Goal: Transaction & Acquisition: Purchase product/service

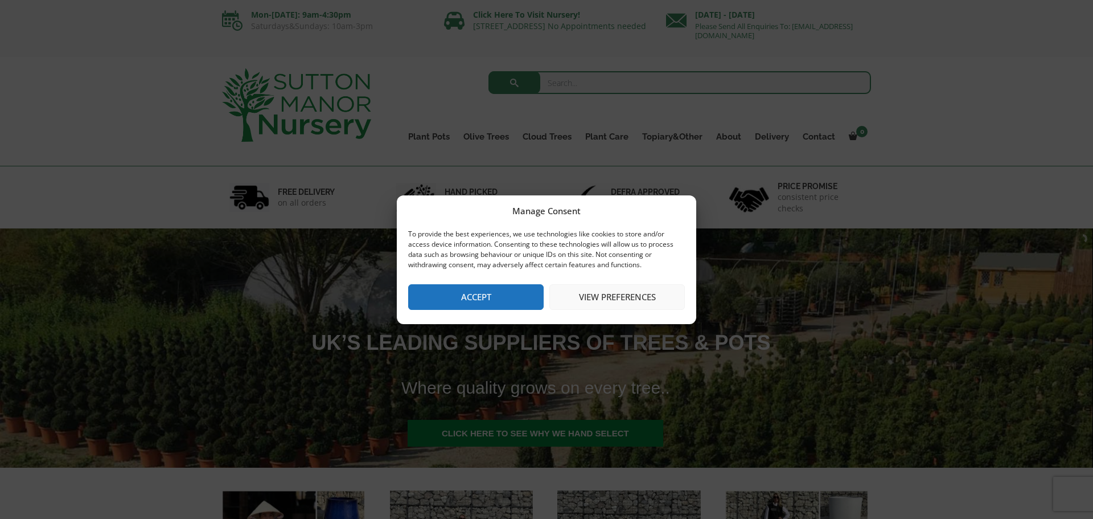
click at [507, 291] on button "Accept" at bounding box center [476, 297] width 136 height 26
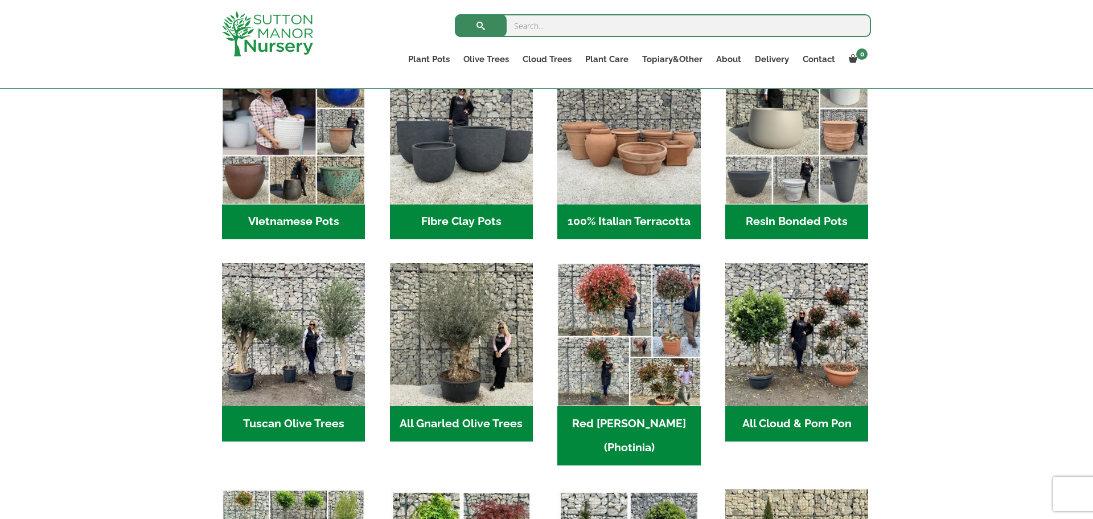
scroll to position [478, 0]
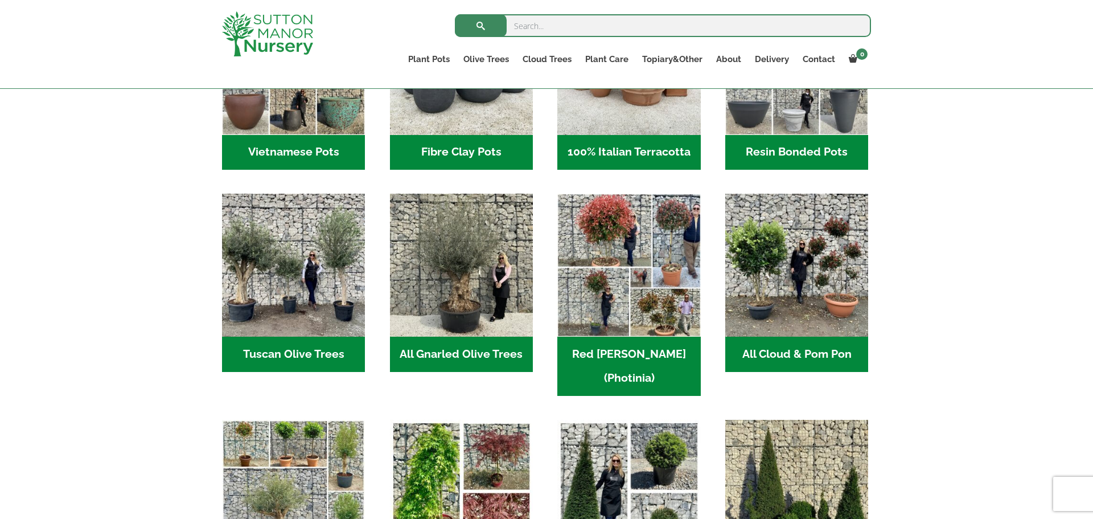
click at [294, 354] on h2 "Tuscan Olive Trees (6)" at bounding box center [293, 354] width 143 height 35
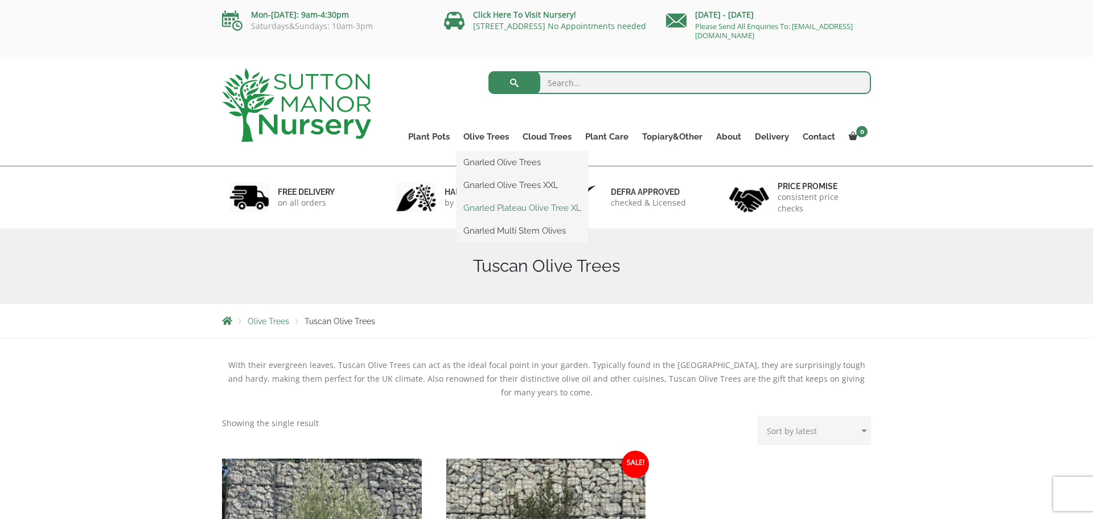
click at [509, 206] on link "Gnarled Plateau Olive Tree XL" at bounding box center [523, 207] width 132 height 17
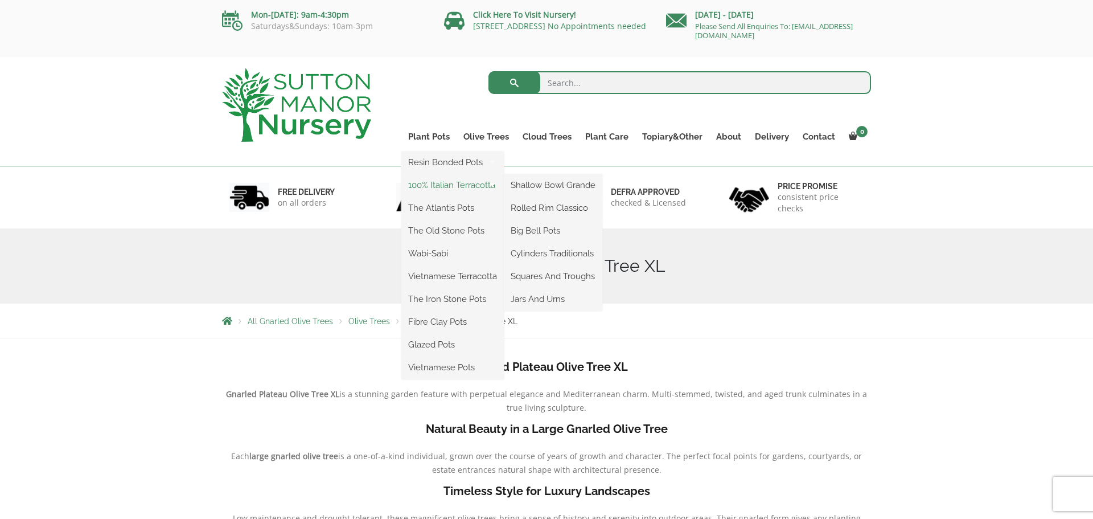
click at [449, 182] on link "100% Italian Terracotta" at bounding box center [452, 185] width 103 height 17
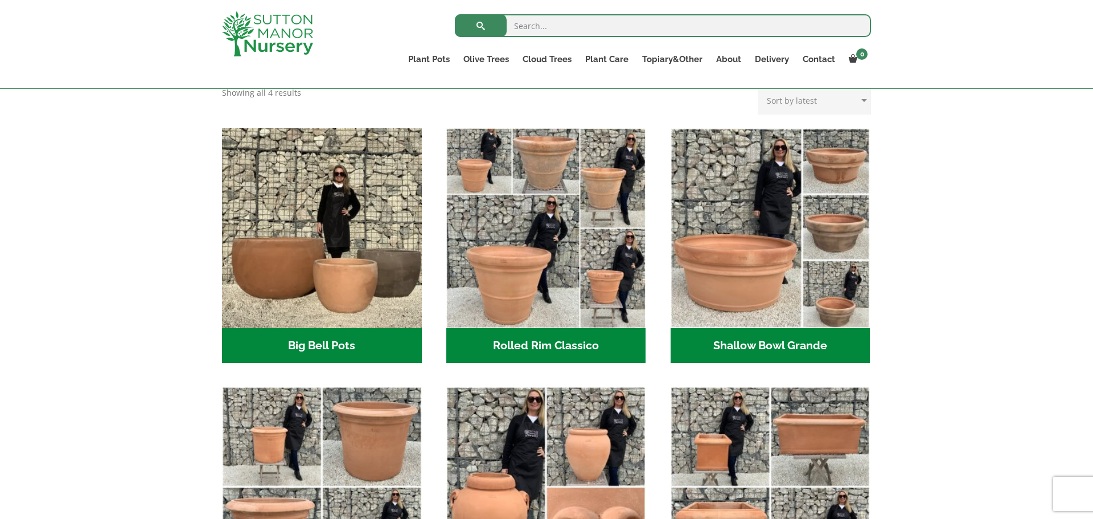
scroll to position [342, 0]
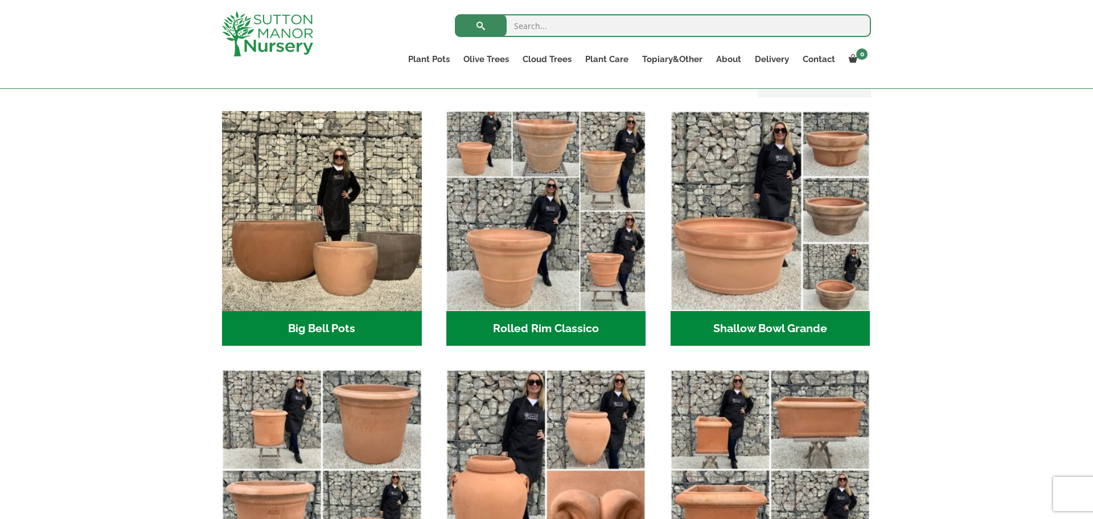
click at [322, 326] on h2 "Big Bell Pots (10)" at bounding box center [322, 328] width 200 height 35
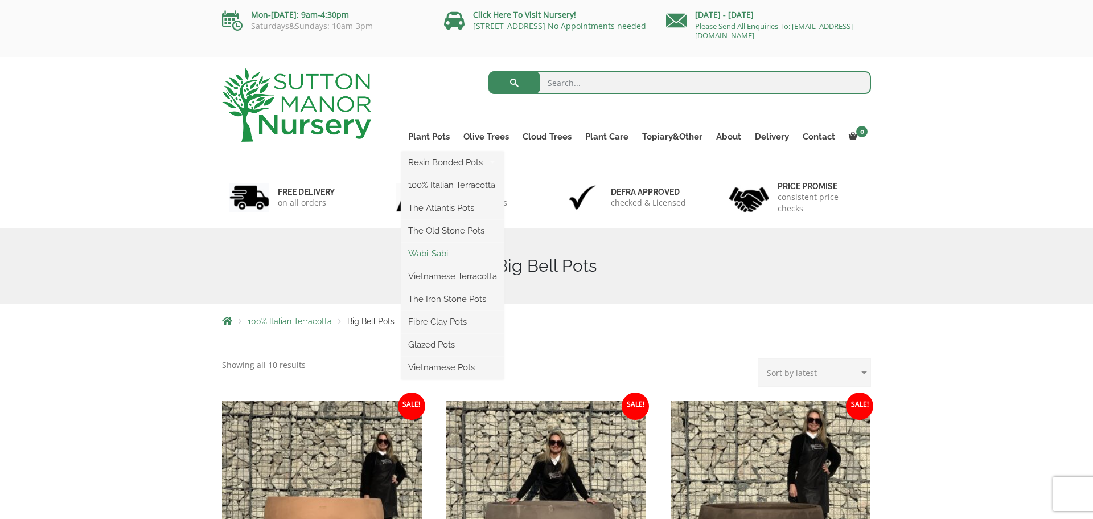
click at [425, 257] on link "Wabi-Sabi" at bounding box center [452, 253] width 103 height 17
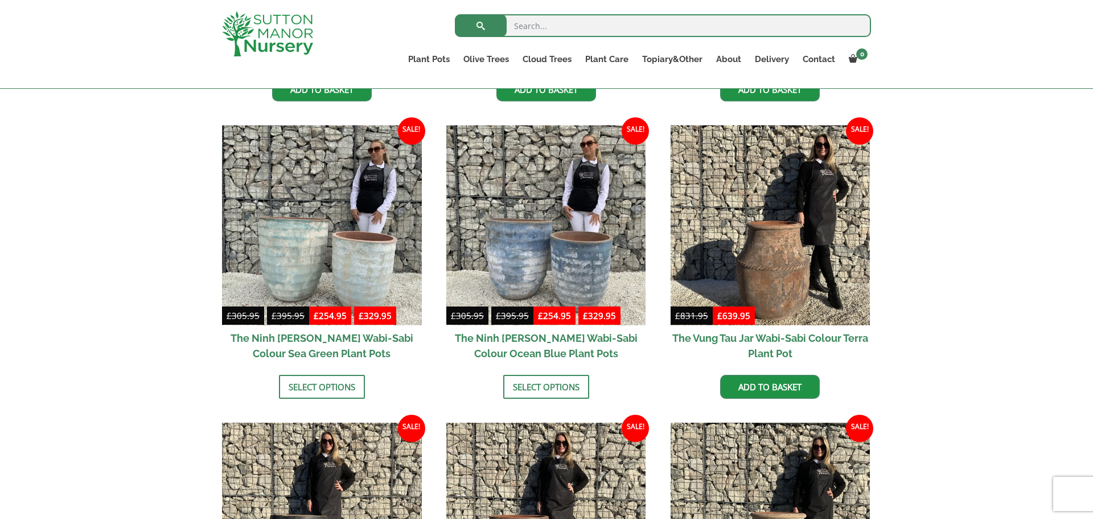
scroll to position [866, 0]
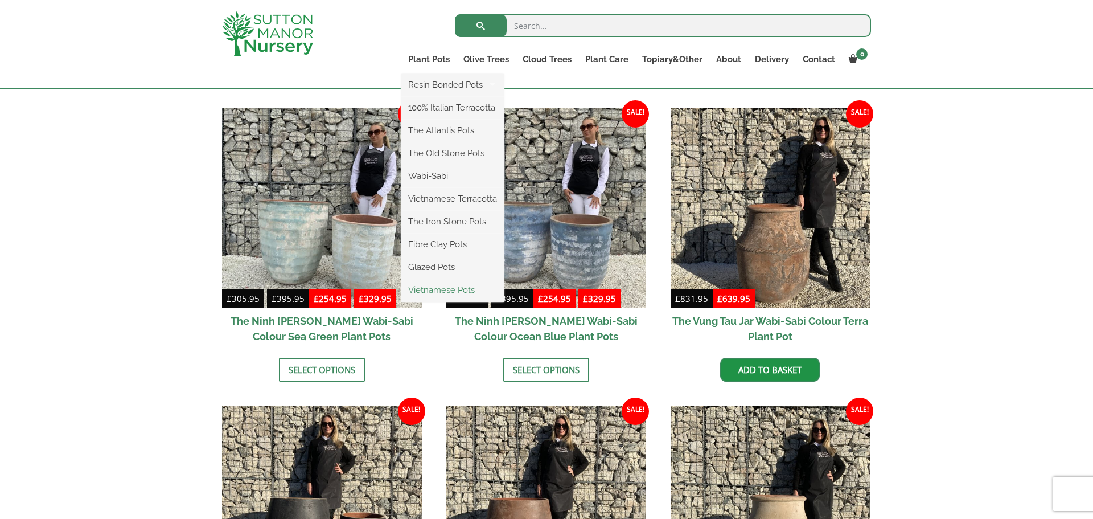
click at [443, 294] on link "Vietnamese Pots" at bounding box center [452, 289] width 103 height 17
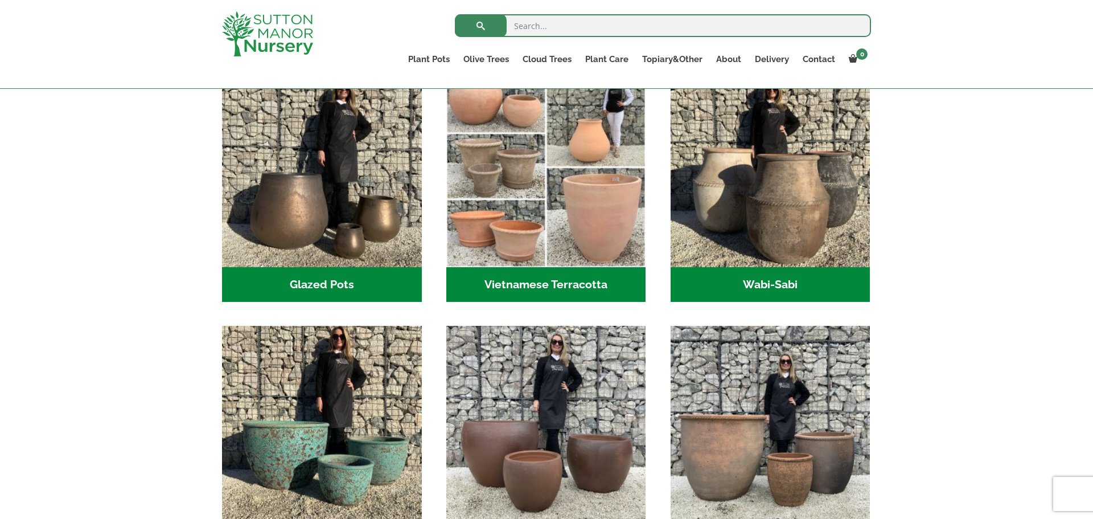
scroll to position [364, 0]
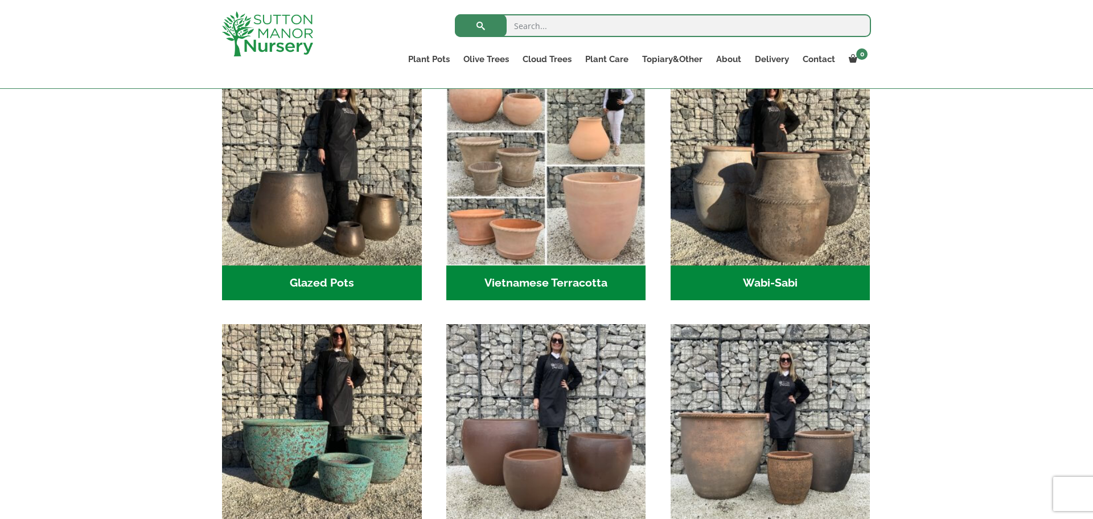
click at [538, 282] on h2 "Vietnamese Terracotta (5)" at bounding box center [546, 282] width 200 height 35
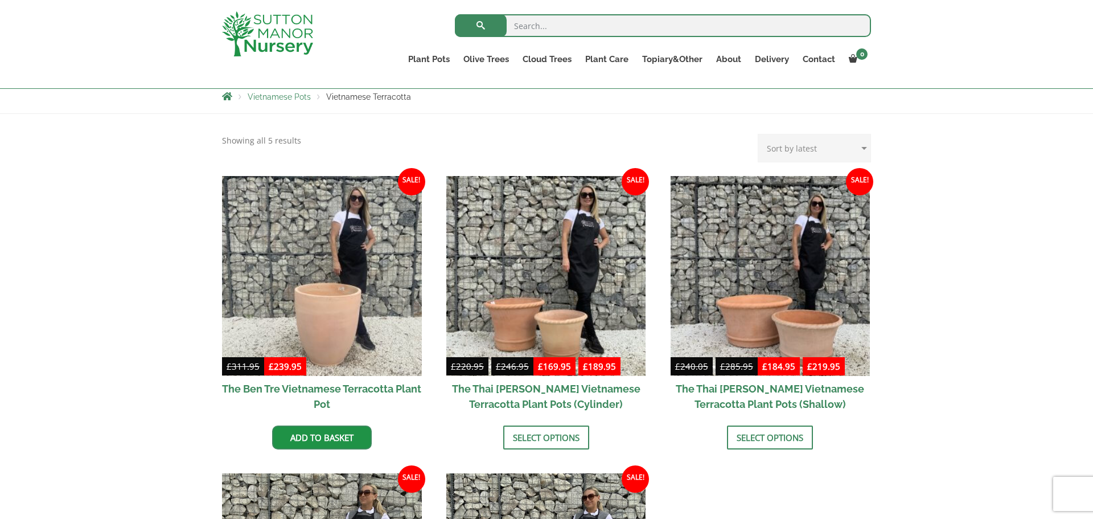
scroll to position [228, 0]
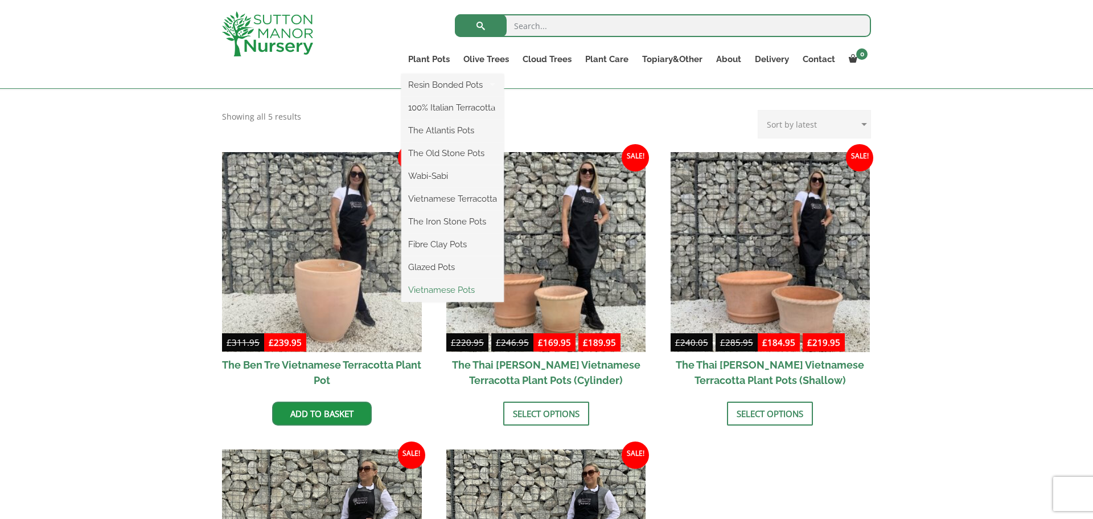
click at [434, 289] on link "Vietnamese Pots" at bounding box center [452, 289] width 103 height 17
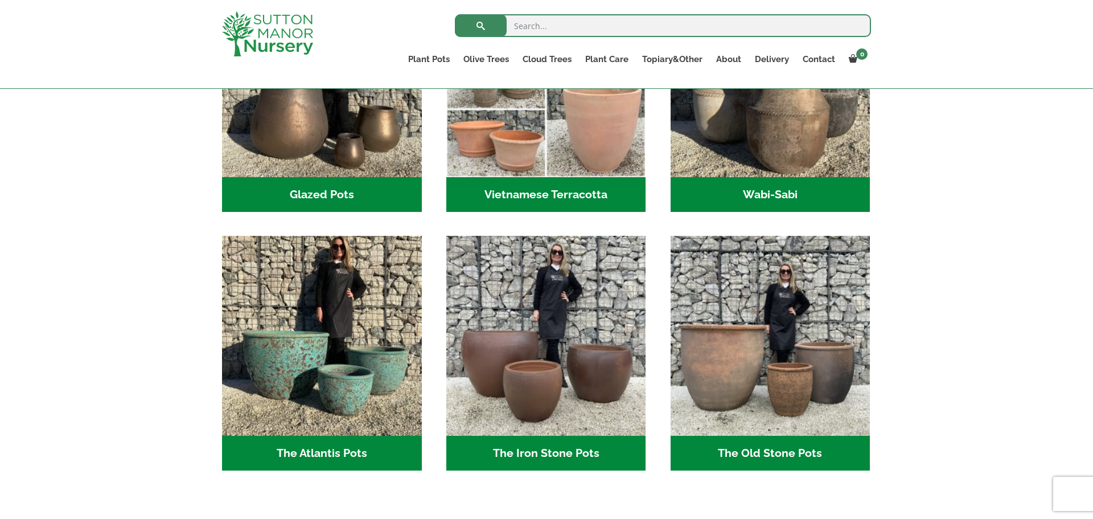
scroll to position [456, 0]
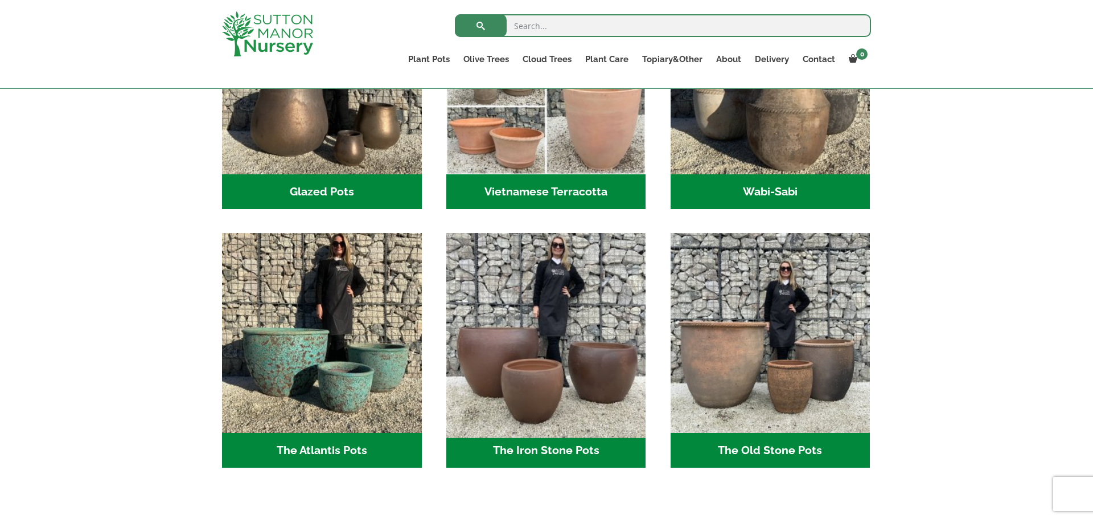
click at [522, 376] on img "Visit product category The Iron Stone Pots" at bounding box center [546, 333] width 210 height 210
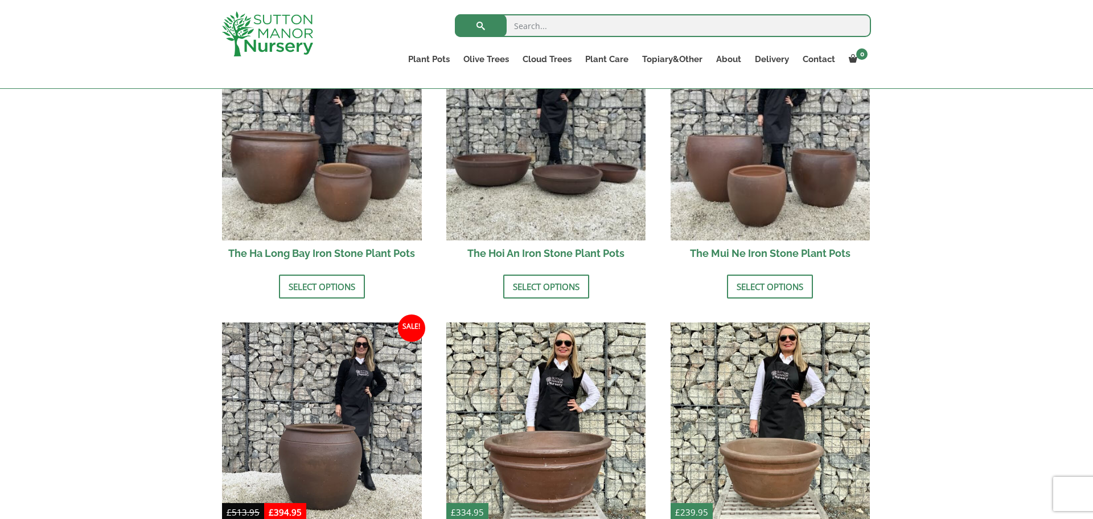
scroll to position [456, 0]
click at [778, 292] on link "Select options" at bounding box center [770, 286] width 86 height 24
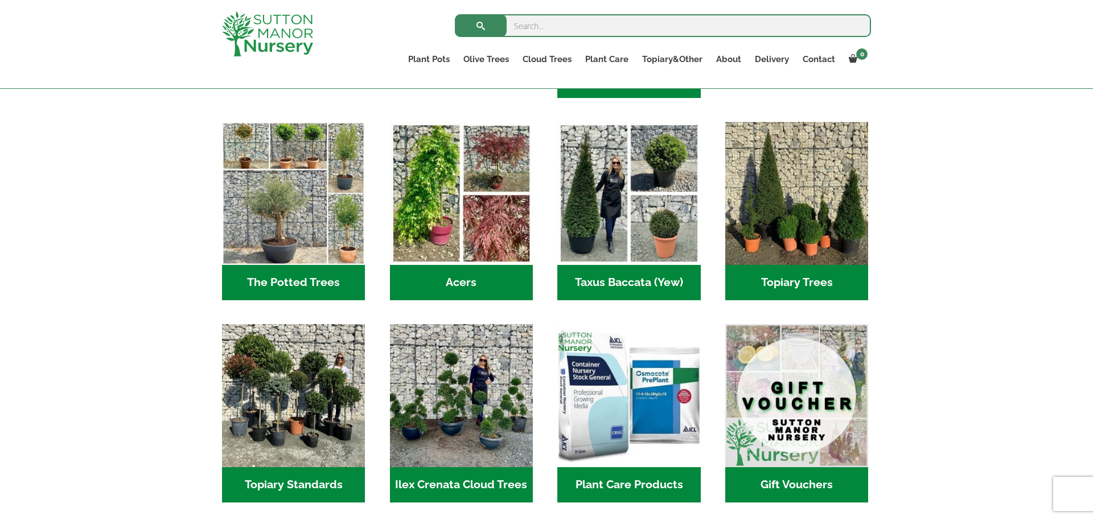
scroll to position [777, 0]
